Goal: Task Accomplishment & Management: Use online tool/utility

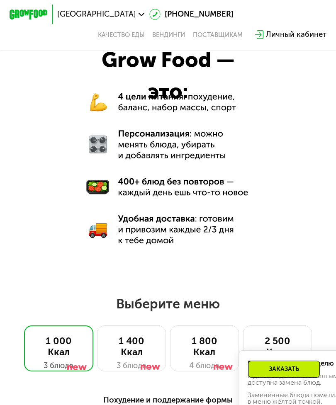
scroll to position [545, 0]
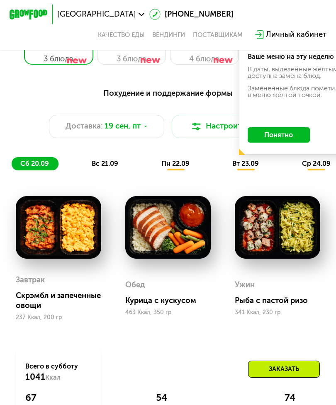
click at [292, 136] on button "Понятно" at bounding box center [279, 134] width 62 height 15
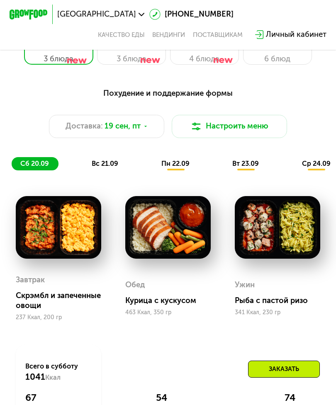
scroll to position [455, 0]
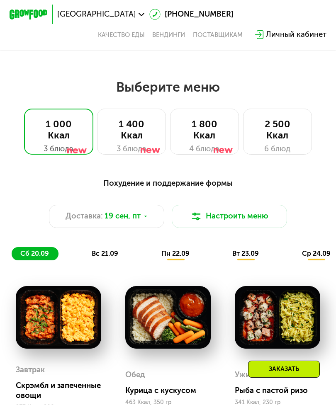
click at [289, 130] on div "2 500 Ккал" at bounding box center [277, 130] width 49 height 23
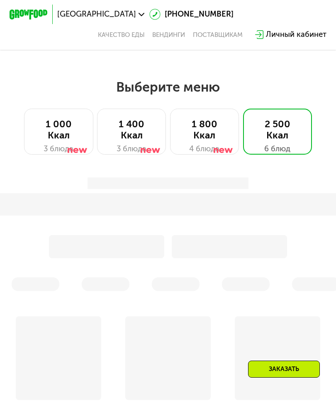
click at [284, 131] on div "2 500 Ккал" at bounding box center [277, 130] width 49 height 23
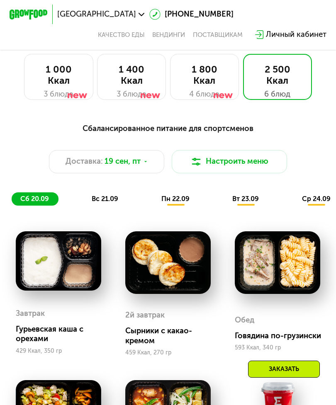
scroll to position [498, 0]
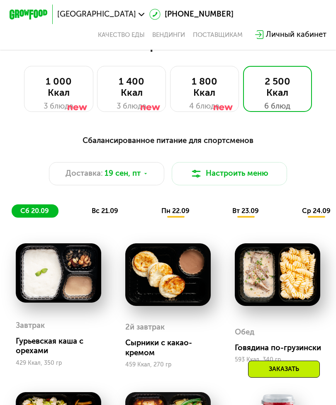
click at [294, 92] on div "2 500 Ккал" at bounding box center [277, 87] width 49 height 23
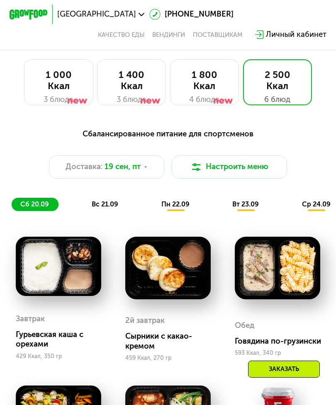
click at [260, 165] on button "Настроить меню" at bounding box center [229, 167] width 115 height 23
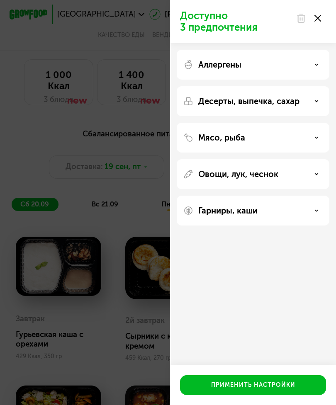
click at [321, 17] on icon at bounding box center [317, 18] width 7 height 7
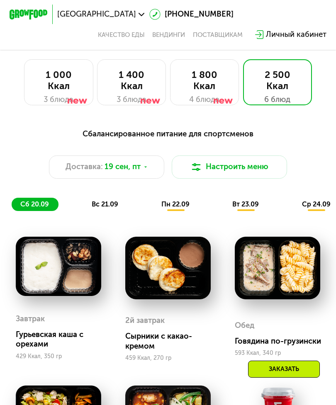
click at [261, 166] on button "Настроить меню" at bounding box center [229, 167] width 115 height 23
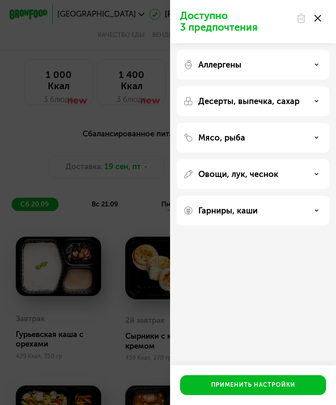
click at [314, 63] on icon at bounding box center [316, 65] width 4 height 4
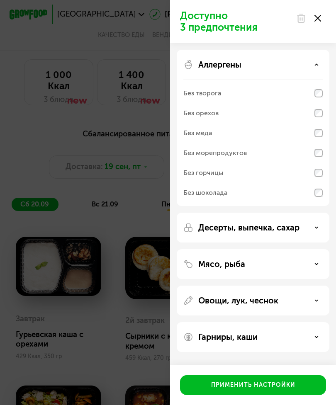
click at [317, 63] on div "Аллергены" at bounding box center [252, 65] width 139 height 10
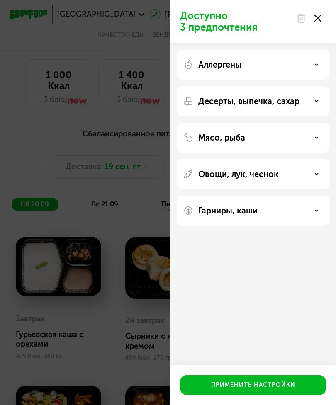
click at [321, 98] on div "Десерты, выпечка, сахар" at bounding box center [252, 101] width 139 height 10
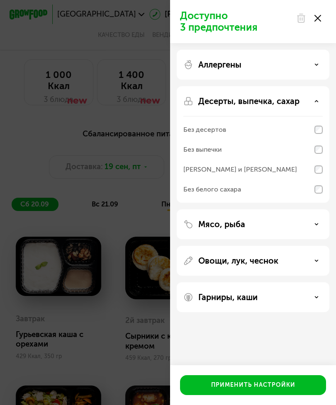
click at [315, 137] on div "Без десертов" at bounding box center [252, 130] width 139 height 20
click at [297, 395] on button "Применить настройки" at bounding box center [253, 385] width 146 height 20
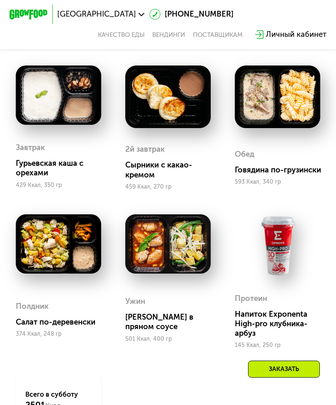
scroll to position [675, 0]
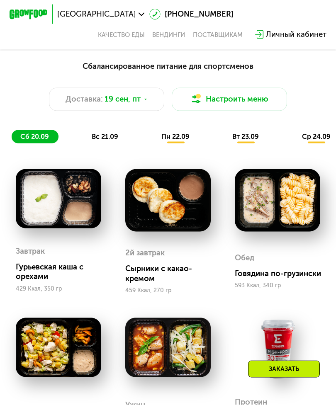
click at [260, 102] on button "Настроить меню" at bounding box center [229, 99] width 115 height 23
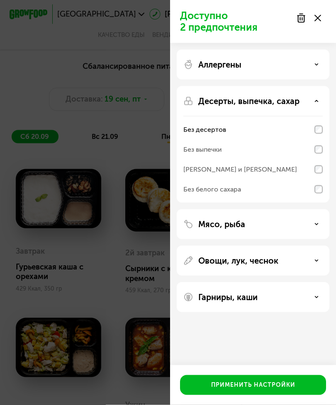
scroll to position [573, 0]
click at [321, 224] on div "Мясо, рыба" at bounding box center [252, 224] width 139 height 10
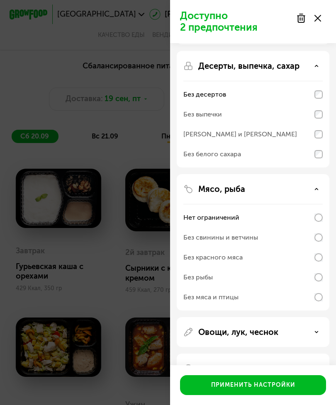
scroll to position [35, 0]
click at [316, 334] on icon at bounding box center [316, 332] width 4 height 4
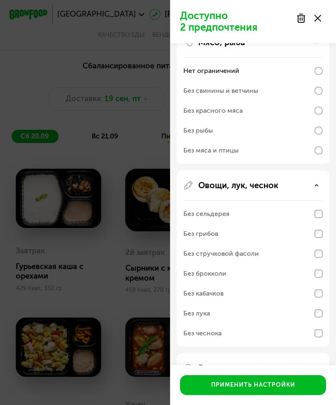
scroll to position [182, 0]
click at [296, 395] on button "Применить настройки" at bounding box center [253, 385] width 146 height 20
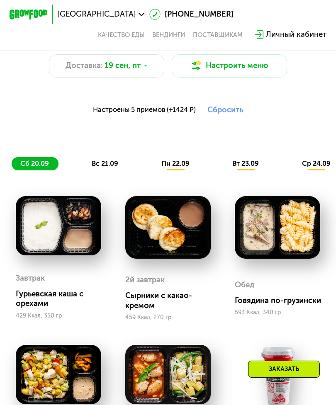
scroll to position [606, 0]
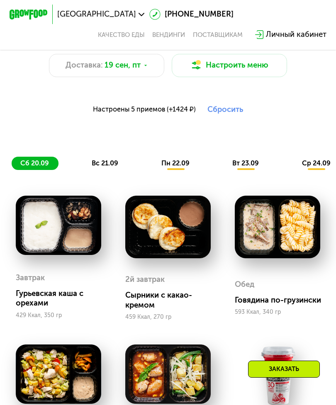
click at [245, 68] on button "Настроить меню" at bounding box center [229, 65] width 115 height 23
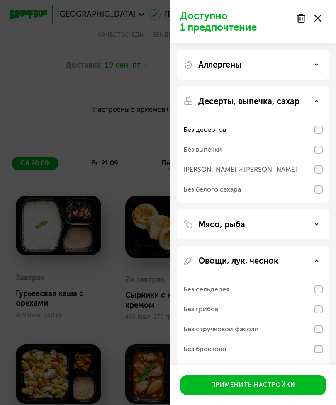
click at [24, 119] on div "Доступно 1 предпочтение Аллергены Десерты, выпечка, сахар Без десертов Без выпе…" at bounding box center [168, 202] width 336 height 405
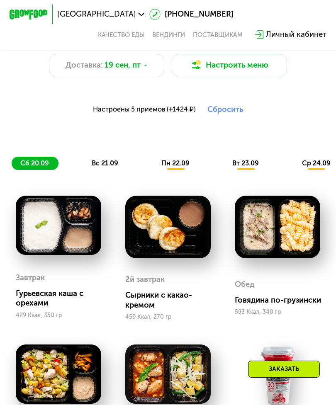
click at [318, 22] on div "[GEOGRAPHIC_DATA] [PHONE_NUMBER] Качество еды [PERSON_NAME] поставщикам Личный …" at bounding box center [168, 25] width 327 height 41
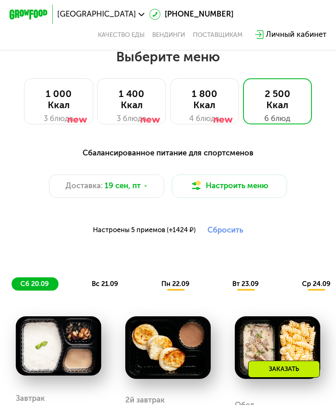
click at [231, 231] on button "Сбросить" at bounding box center [225, 231] width 36 height 10
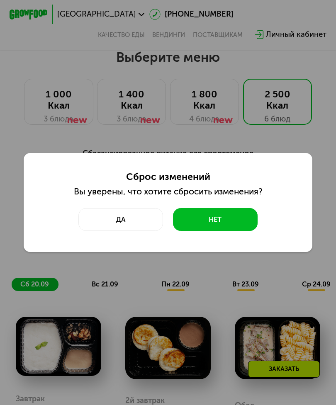
click at [130, 231] on button "Да" at bounding box center [120, 219] width 85 height 23
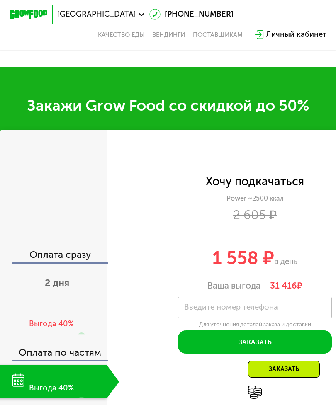
scroll to position [1194, 0]
